Goal: Information Seeking & Learning: Check status

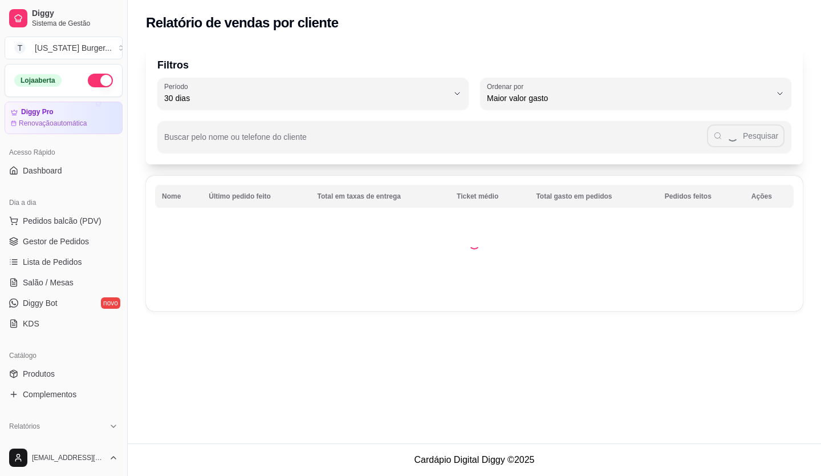
select select "30"
select select "HIGHEST_TOTAL_SPENT_WITH_ORDERS"
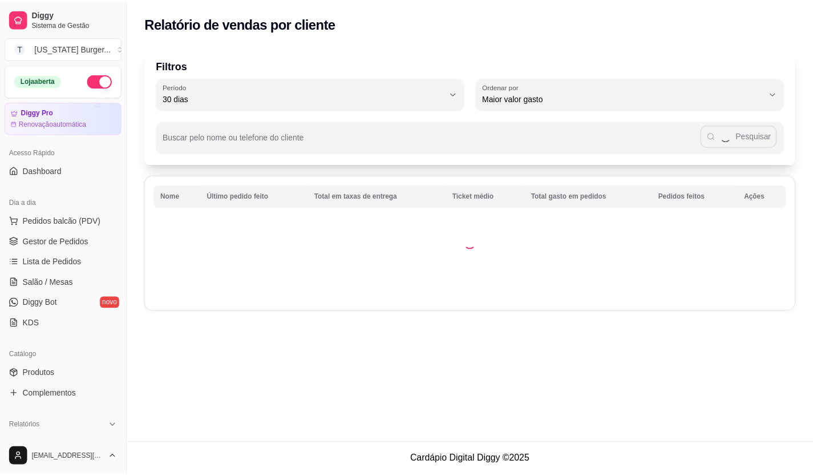
scroll to position [228, 0]
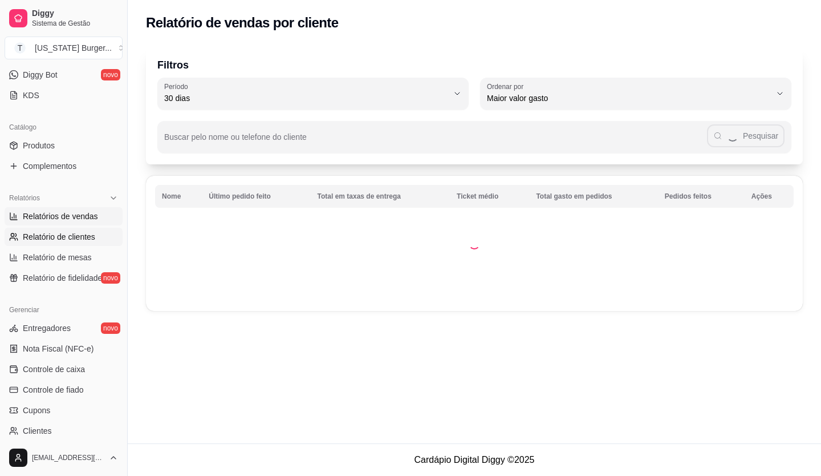
click at [56, 219] on span "Relatórios de vendas" at bounding box center [60, 215] width 75 height 11
select select "ALL"
select select "0"
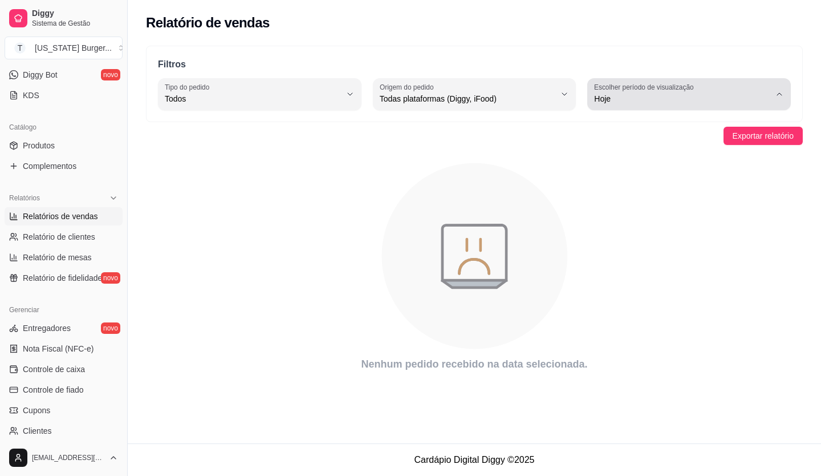
click at [779, 100] on button "Escolher período de visualização Hoje" at bounding box center [689, 94] width 204 height 32
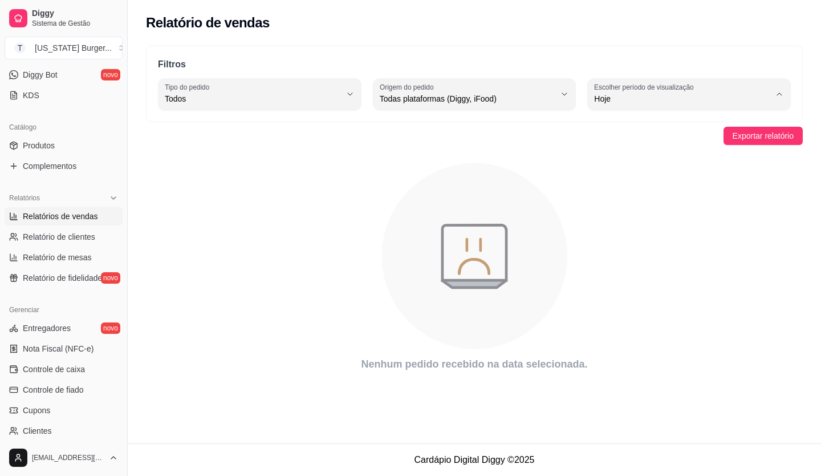
click at [625, 148] on span "Ontem" at bounding box center [684, 144] width 167 height 11
type input "1"
select select "1"
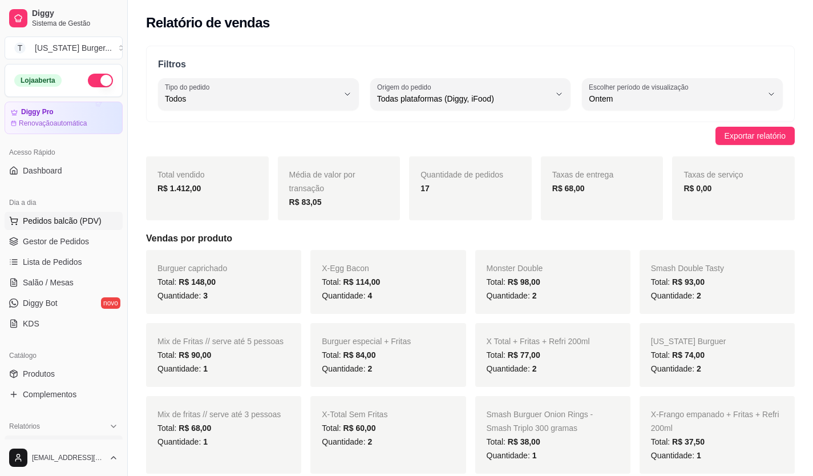
click at [57, 218] on span "Pedidos balcão (PDV)" at bounding box center [62, 220] width 79 height 11
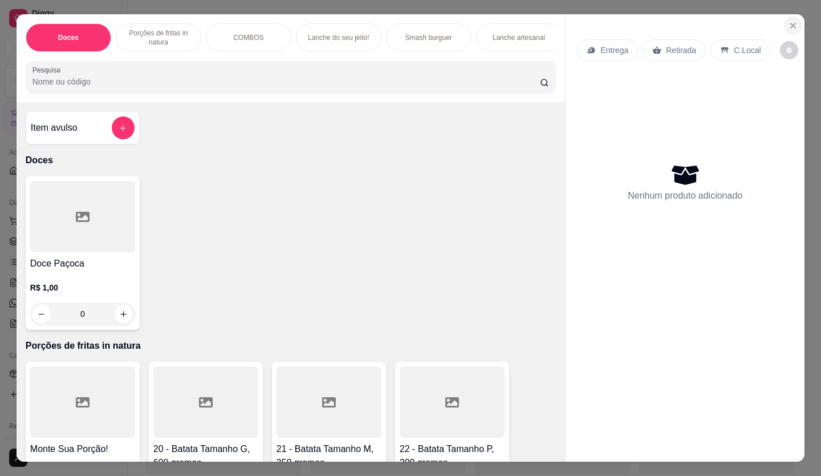
click at [796, 23] on button "Close" at bounding box center [793, 26] width 18 height 18
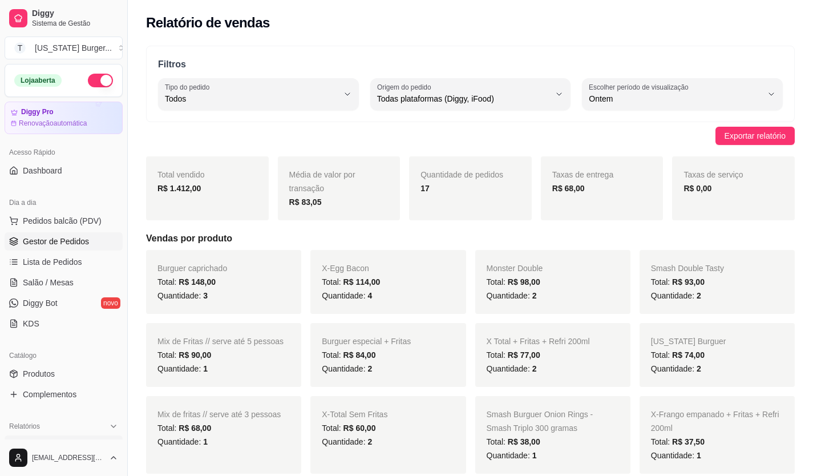
click at [56, 242] on span "Gestor de Pedidos" at bounding box center [56, 241] width 66 height 11
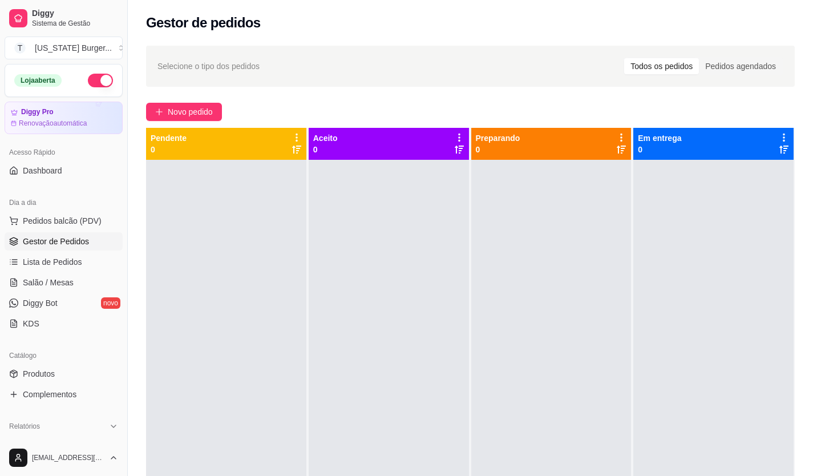
click at [688, 68] on div "Todos os pedidos" at bounding box center [661, 66] width 75 height 16
click at [624, 58] on input "Todos os pedidos" at bounding box center [624, 58] width 0 height 0
click at [735, 67] on div "Pedidos agendados" at bounding box center [740, 66] width 83 height 16
click at [699, 58] on input "Pedidos agendados" at bounding box center [699, 58] width 0 height 0
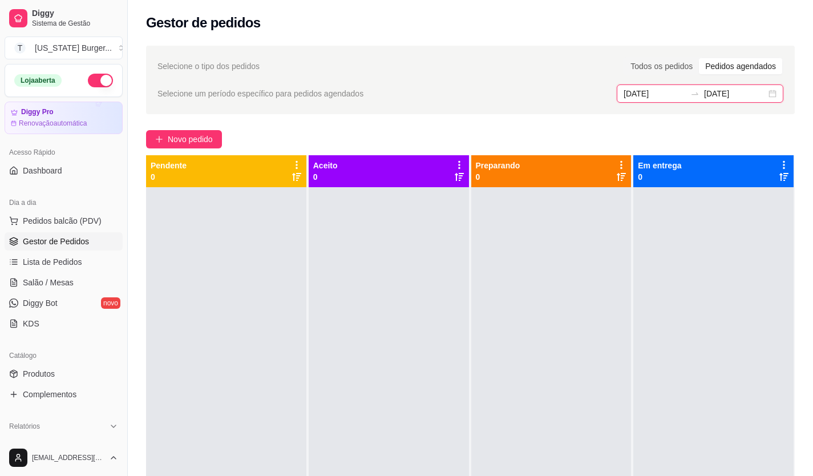
click at [634, 92] on input "[DATE]" at bounding box center [654, 93] width 62 height 13
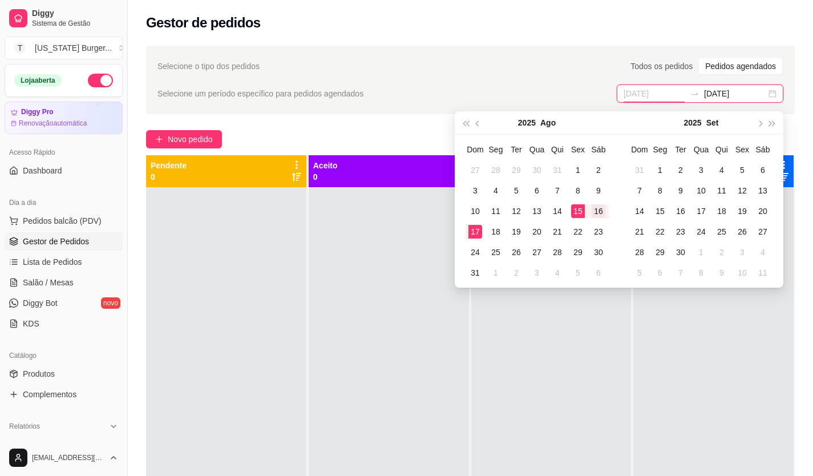
type input "[DATE]"
click at [599, 214] on div "16" at bounding box center [598, 211] width 14 height 14
click at [600, 214] on div "16" at bounding box center [598, 211] width 14 height 14
type input "[DATE]"
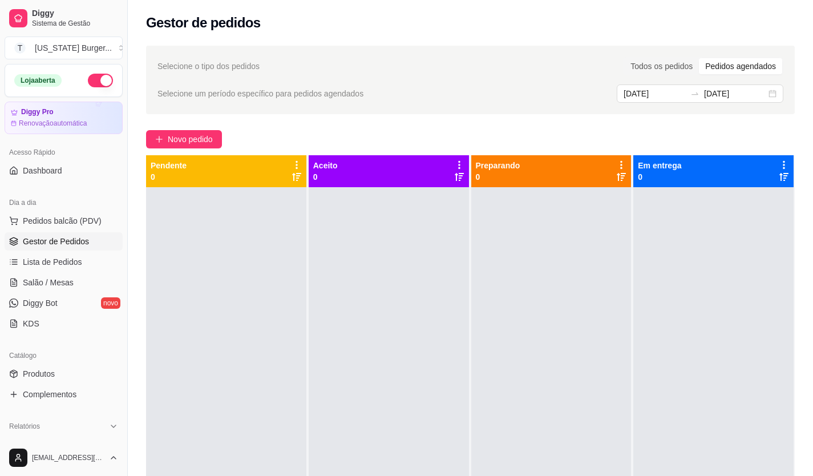
click at [792, 137] on div "Novo pedido" at bounding box center [470, 139] width 648 height 18
click at [660, 66] on div "Todos os pedidos" at bounding box center [661, 66] width 75 height 16
click at [624, 58] on input "Todos os pedidos" at bounding box center [624, 58] width 0 height 0
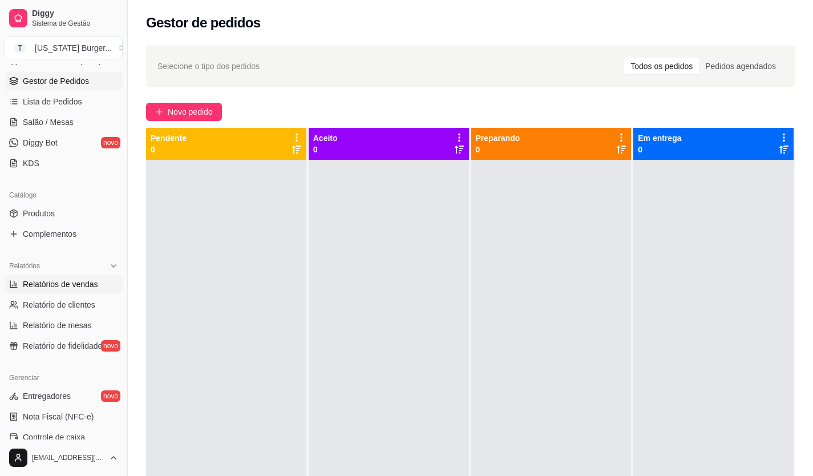
scroll to position [228, 0]
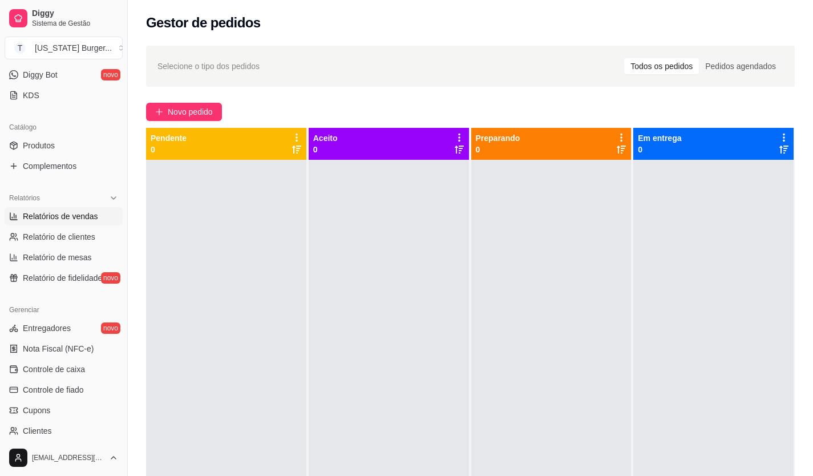
click at [66, 217] on span "Relatórios de vendas" at bounding box center [60, 215] width 75 height 11
select select "ALL"
select select "0"
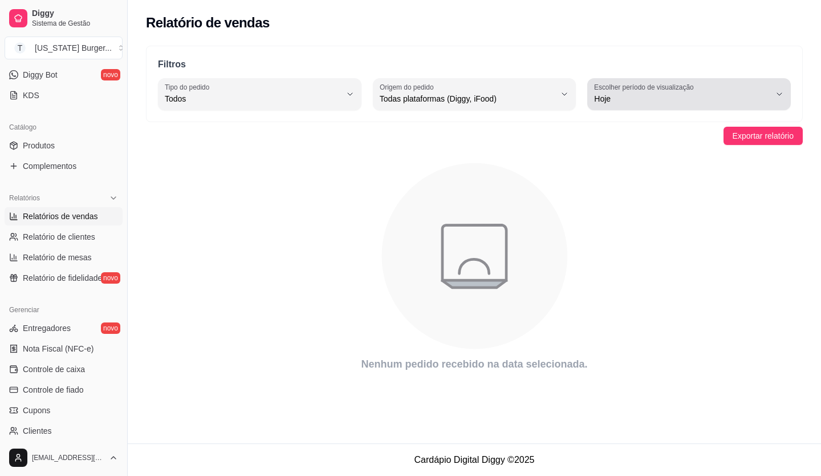
click at [617, 105] on div "Hoje" at bounding box center [682, 94] width 176 height 23
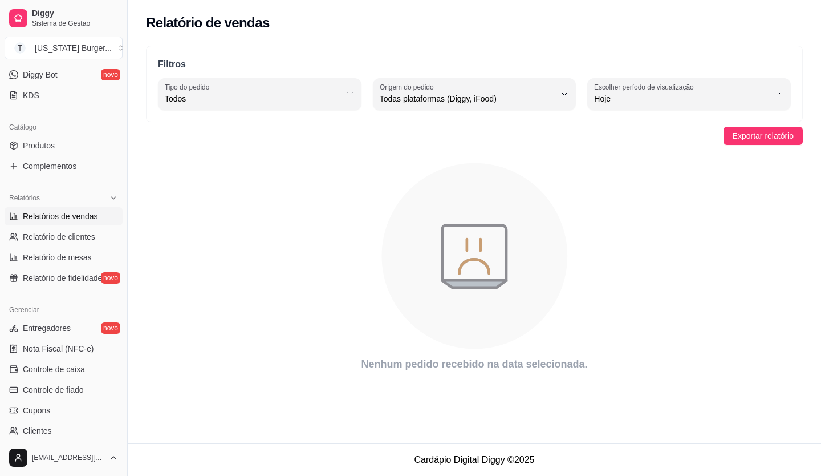
click at [606, 144] on span "Ontem" at bounding box center [684, 144] width 167 height 11
type input "1"
select select "1"
